Goal: Navigation & Orientation: Understand site structure

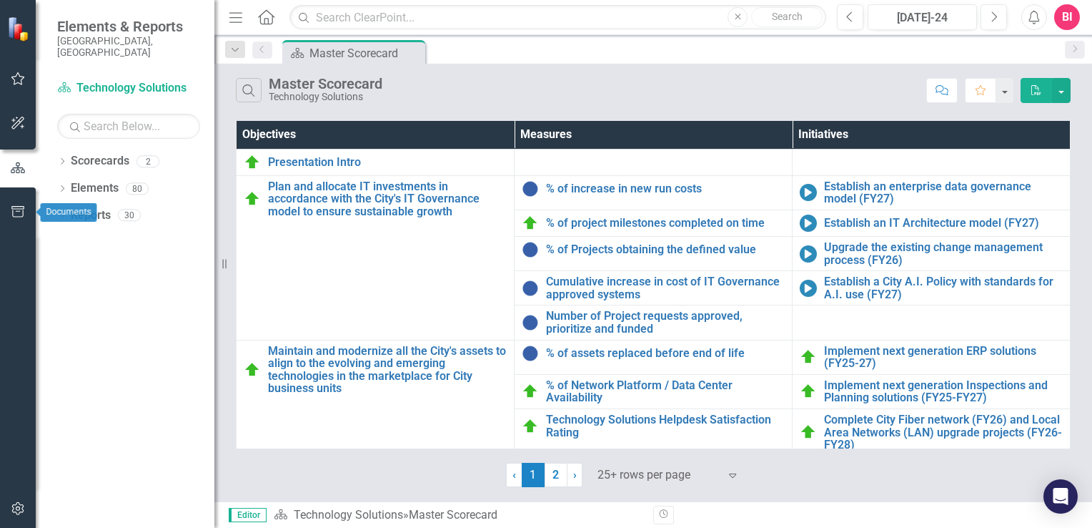
click at [20, 213] on icon "button" at bounding box center [18, 211] width 15 height 11
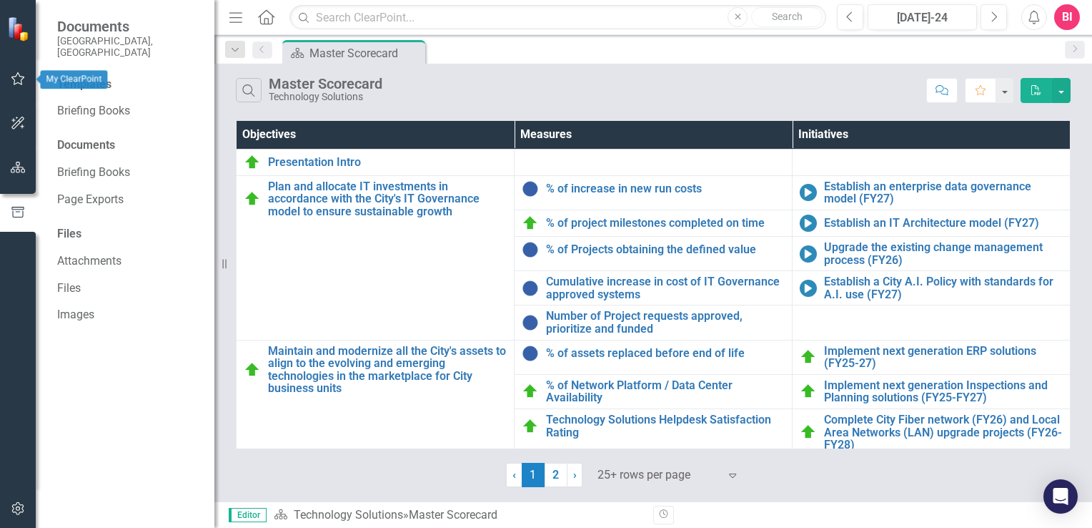
click at [11, 117] on icon "button" at bounding box center [18, 122] width 15 height 11
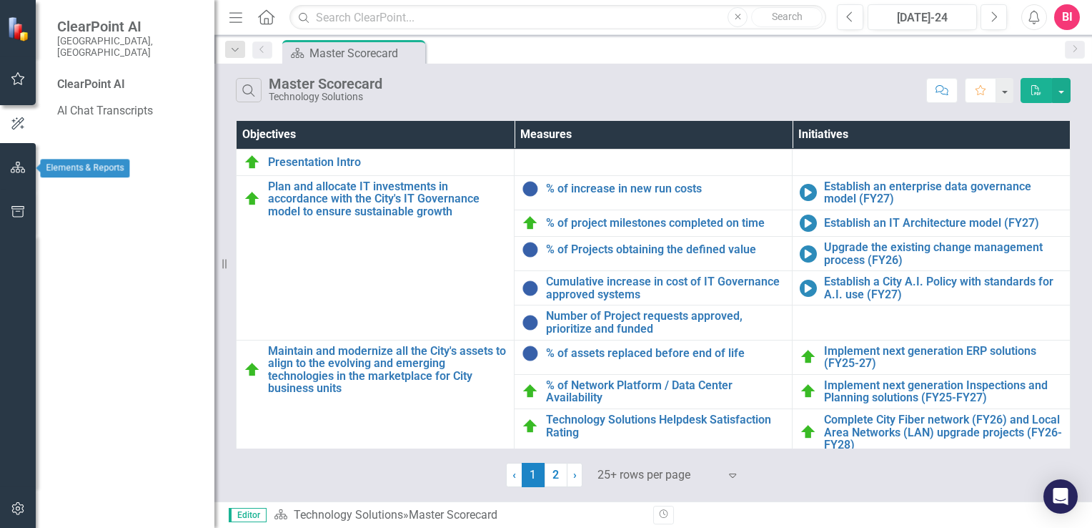
click at [17, 171] on icon "button" at bounding box center [18, 167] width 15 height 11
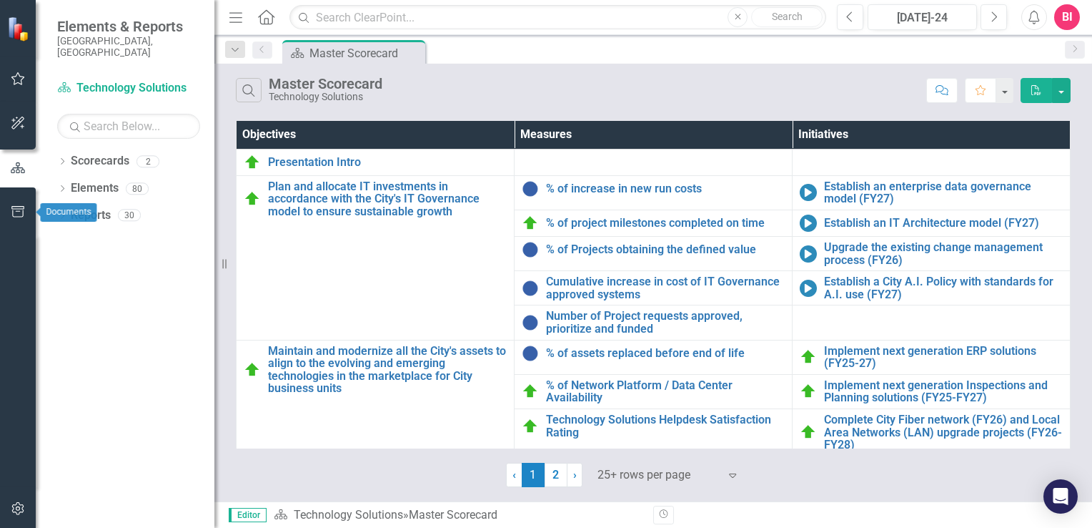
click at [13, 210] on icon "button" at bounding box center [18, 211] width 15 height 11
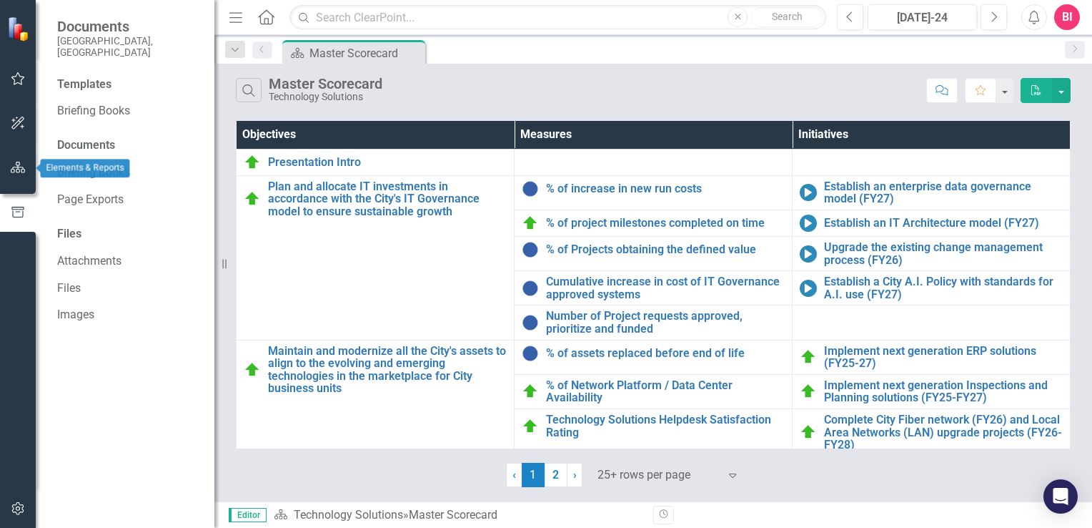
click at [11, 159] on button "button" at bounding box center [18, 168] width 32 height 30
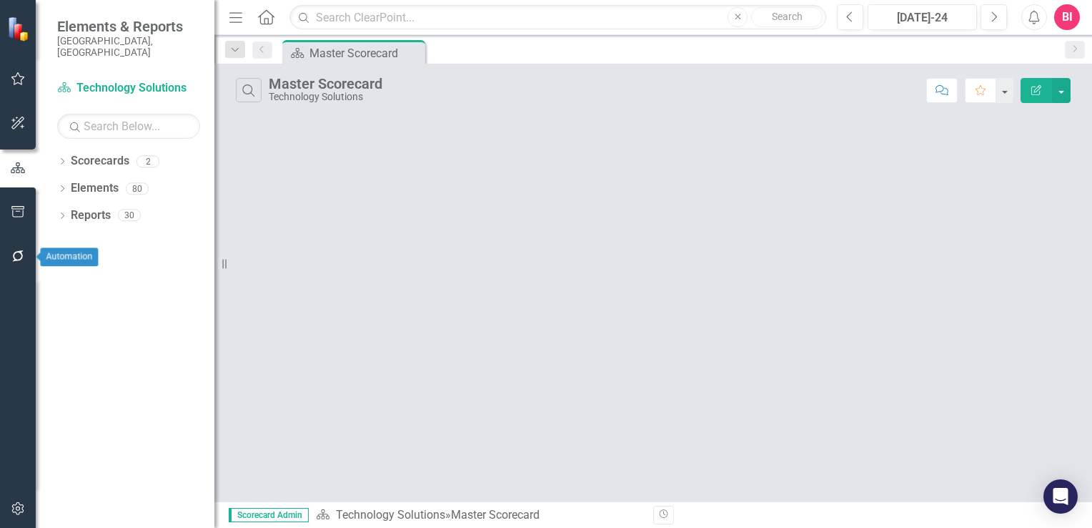
click at [20, 251] on icon "button" at bounding box center [17, 255] width 11 height 11
